Goal: Browse casually

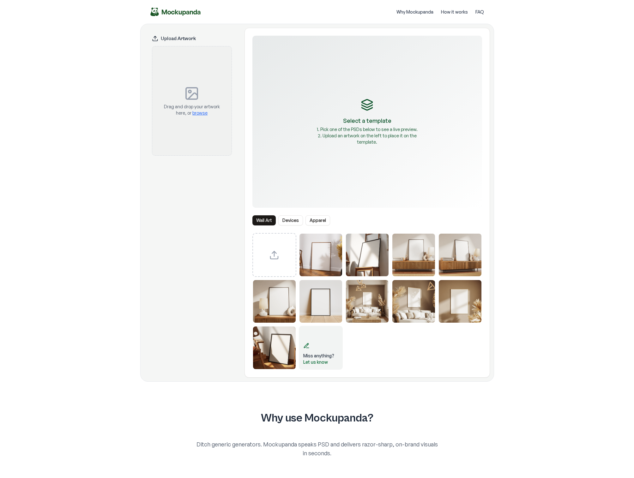
click at [269, 356] on img "Select template Framed Poster 10" at bounding box center [274, 348] width 43 height 43
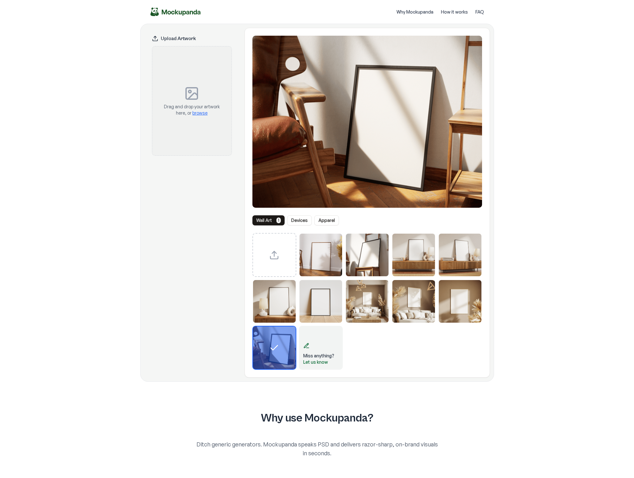
click at [195, 93] on icon at bounding box center [192, 96] width 9 height 6
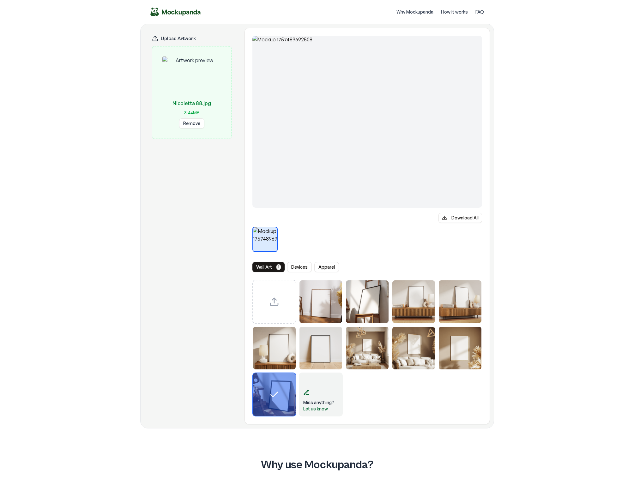
click at [197, 125] on button "Remove" at bounding box center [191, 123] width 25 height 10
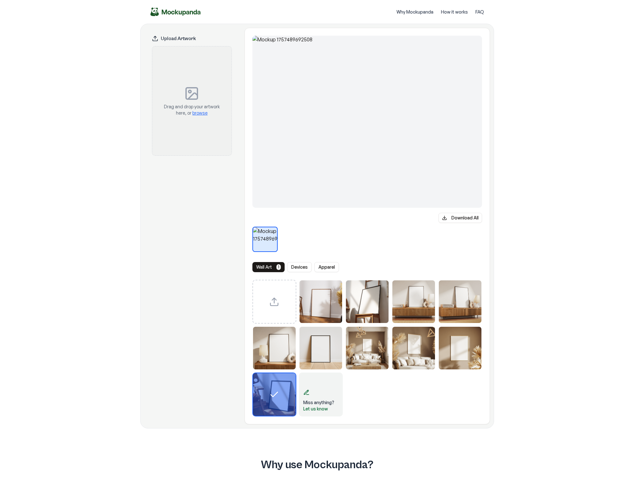
click at [200, 113] on span "browse" at bounding box center [199, 112] width 15 height 5
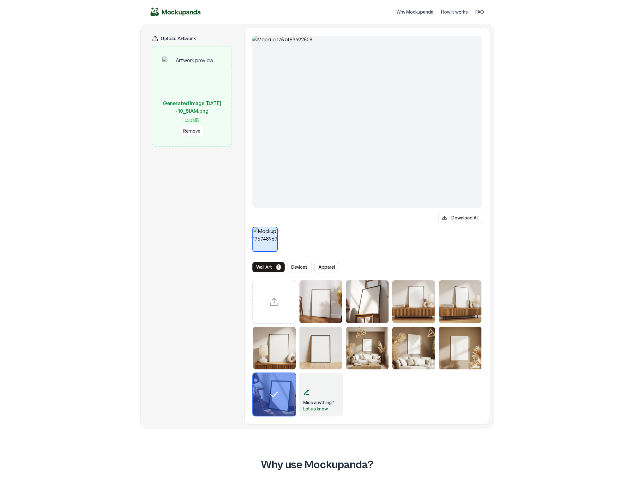
click at [422, 359] on img "Select template Framed Poster 8" at bounding box center [413, 348] width 43 height 43
click at [424, 309] on img "Select template Framed Poster 3" at bounding box center [413, 301] width 43 height 43
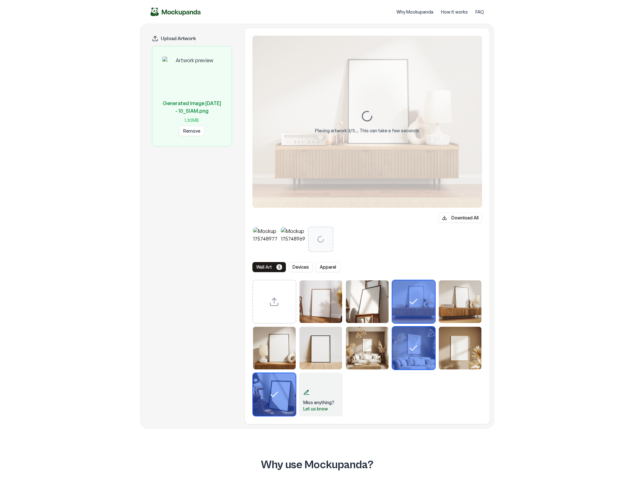
click at [414, 349] on icon "Select template Framed Poster 8" at bounding box center [413, 348] width 10 height 10
click at [272, 397] on icon "Select template Framed Poster 10" at bounding box center [274, 395] width 10 height 10
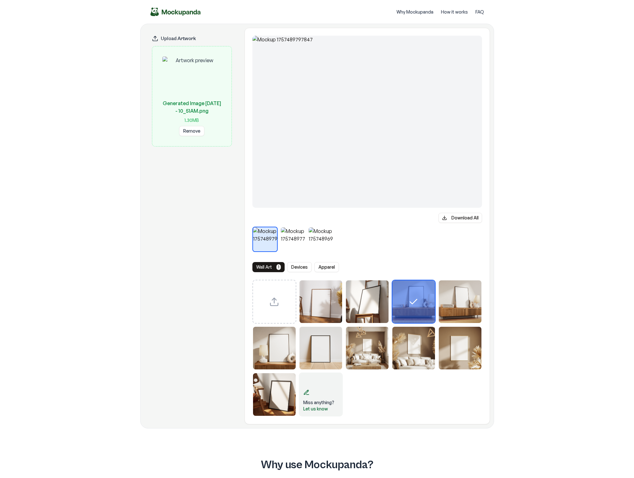
click at [189, 136] on button "Remove" at bounding box center [191, 131] width 25 height 10
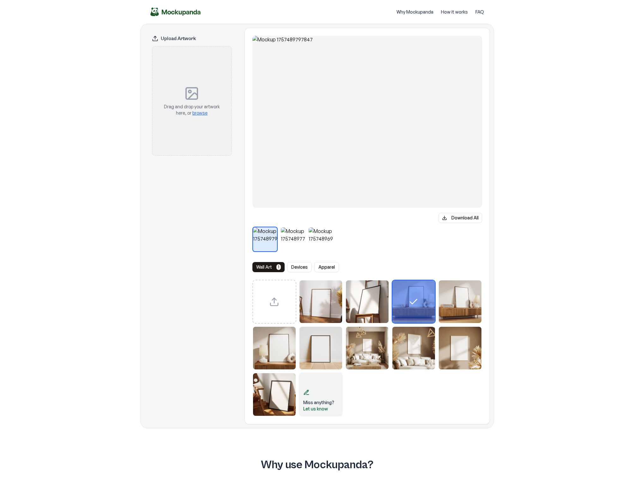
click at [201, 113] on span "browse" at bounding box center [199, 112] width 15 height 5
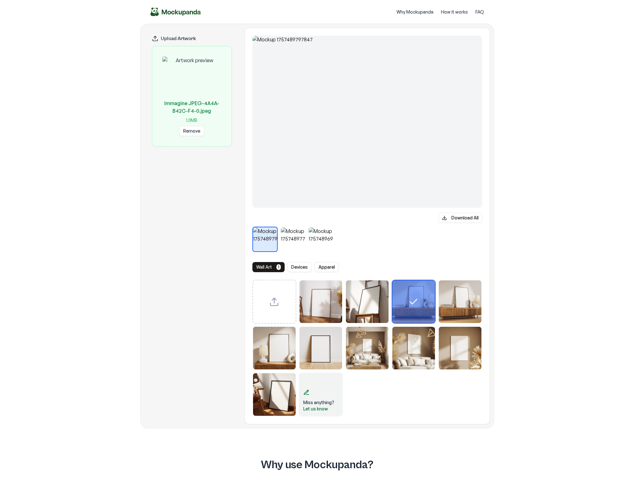
click at [411, 310] on div "Select template Framed Poster 3" at bounding box center [413, 301] width 43 height 43
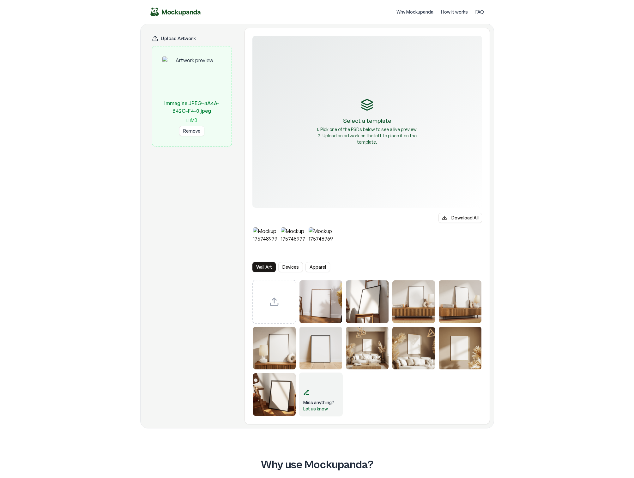
click at [368, 349] on img "Select template Framed Poster 7" at bounding box center [367, 348] width 43 height 43
